Goal: Transaction & Acquisition: Purchase product/service

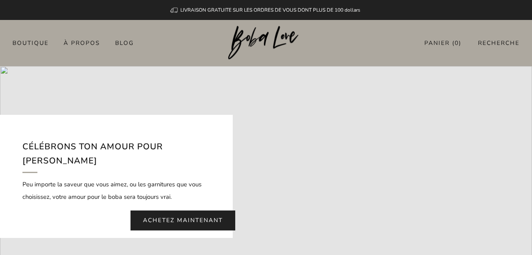
click at [212, 210] on link "Achetez maintenant" at bounding box center [183, 220] width 105 height 20
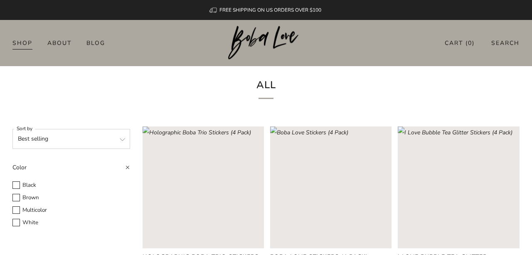
click at [23, 43] on link "Shop" at bounding box center [22, 42] width 20 height 13
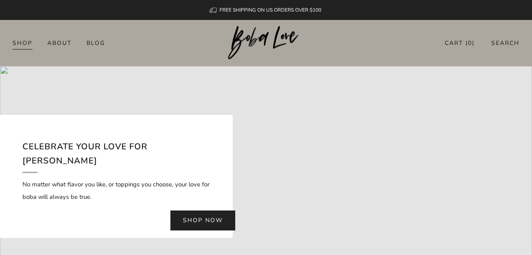
click at [18, 39] on link "Shop" at bounding box center [22, 42] width 20 height 13
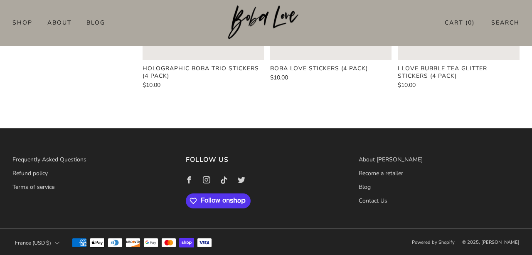
scroll to position [189, 0]
